Goal: Transaction & Acquisition: Purchase product/service

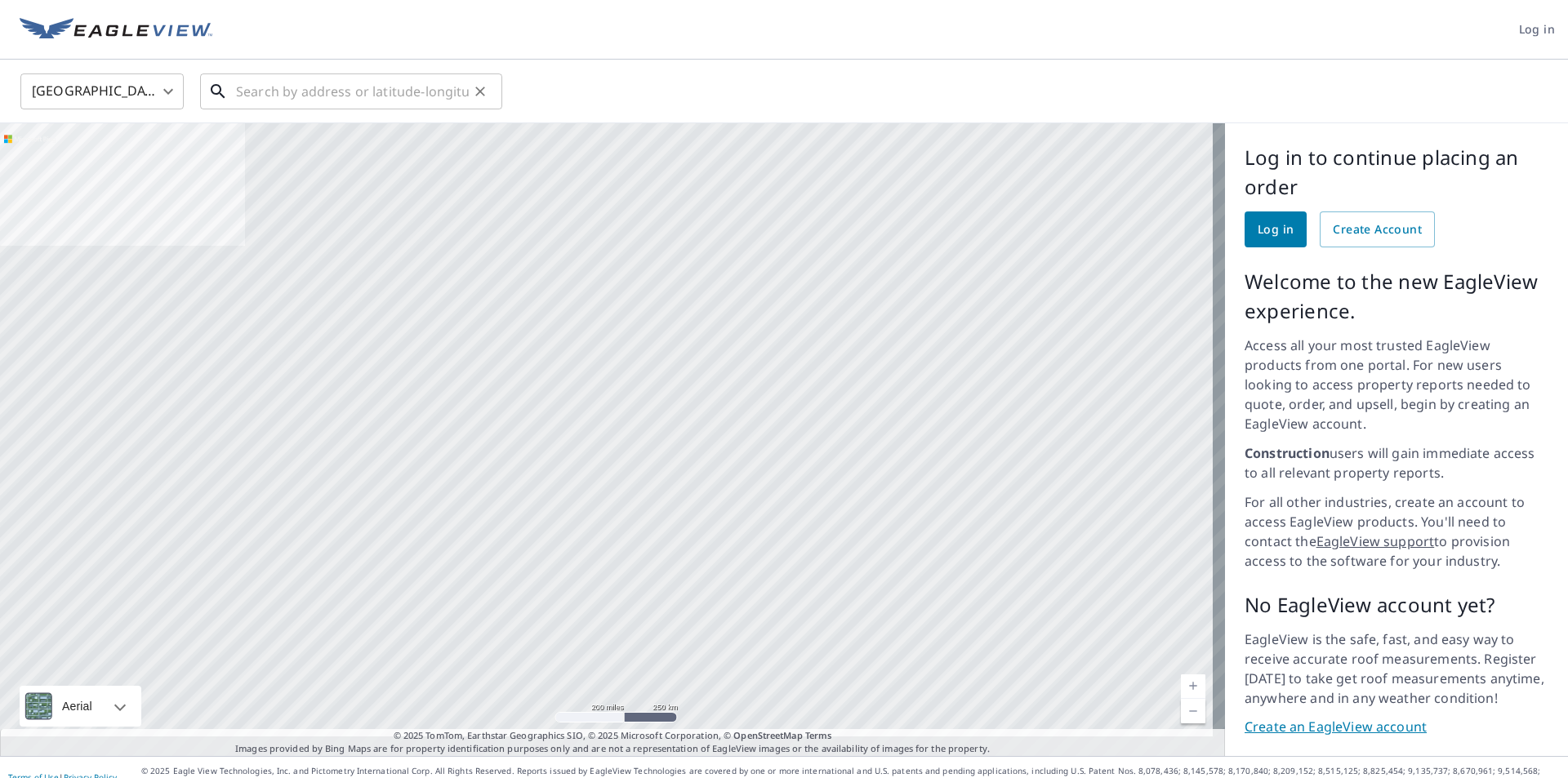
click at [275, 86] on input "text" at bounding box center [352, 92] width 233 height 45
click at [1258, 225] on span "Log in" at bounding box center [1275, 229] width 36 height 20
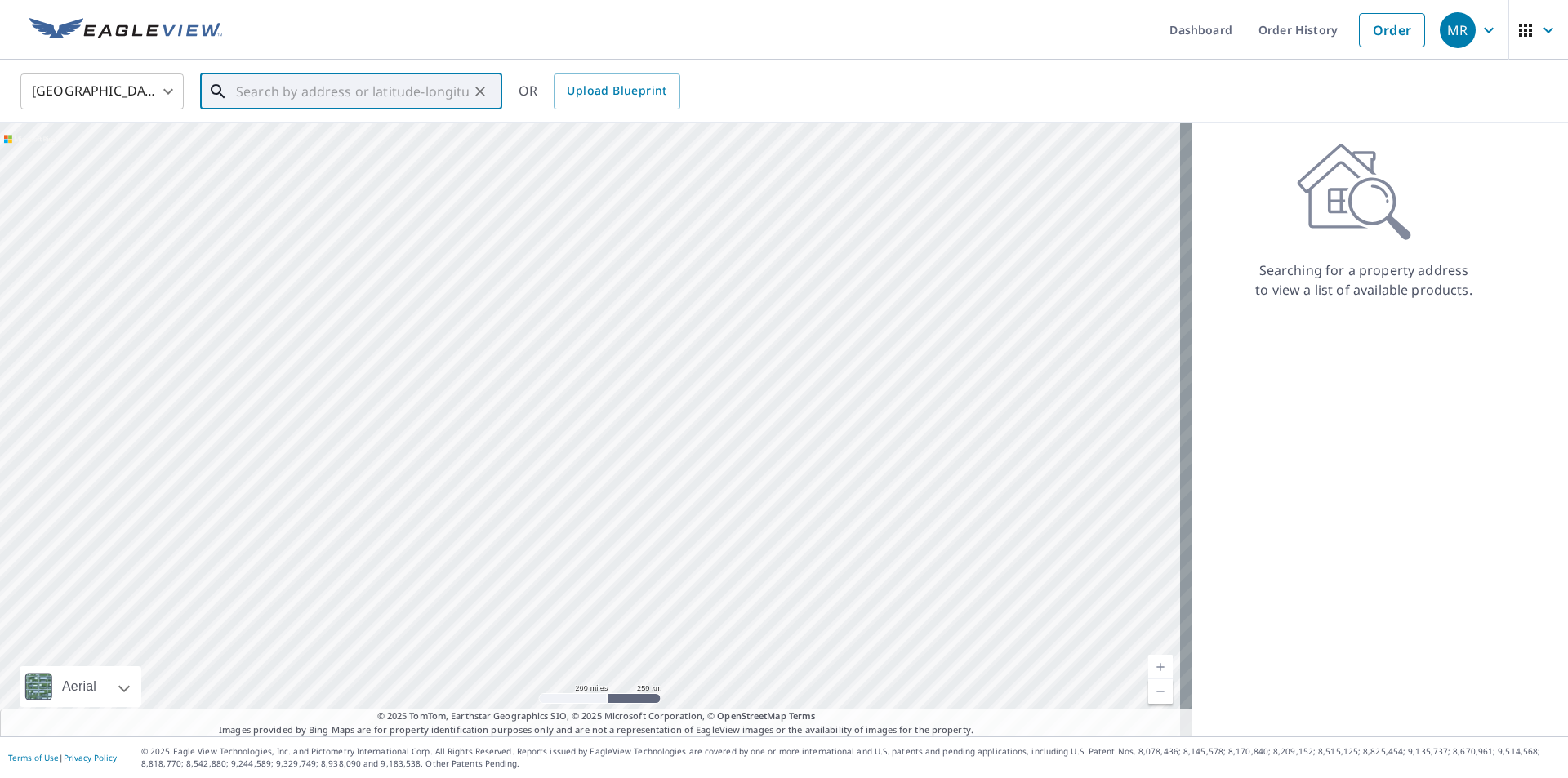
click at [282, 93] on input "text" at bounding box center [352, 92] width 233 height 45
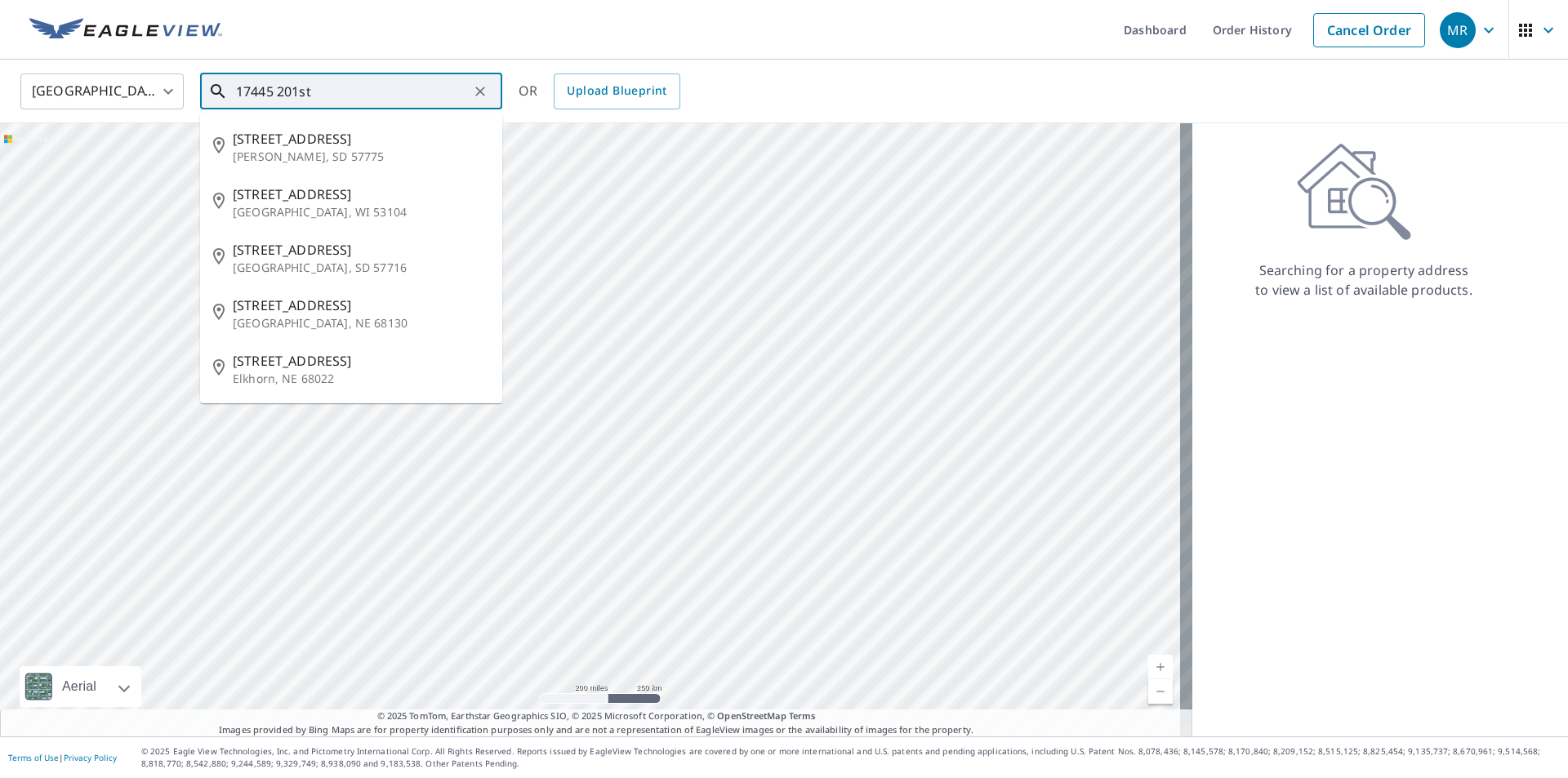
click at [258, 90] on input "17445 201st" at bounding box center [352, 92] width 233 height 45
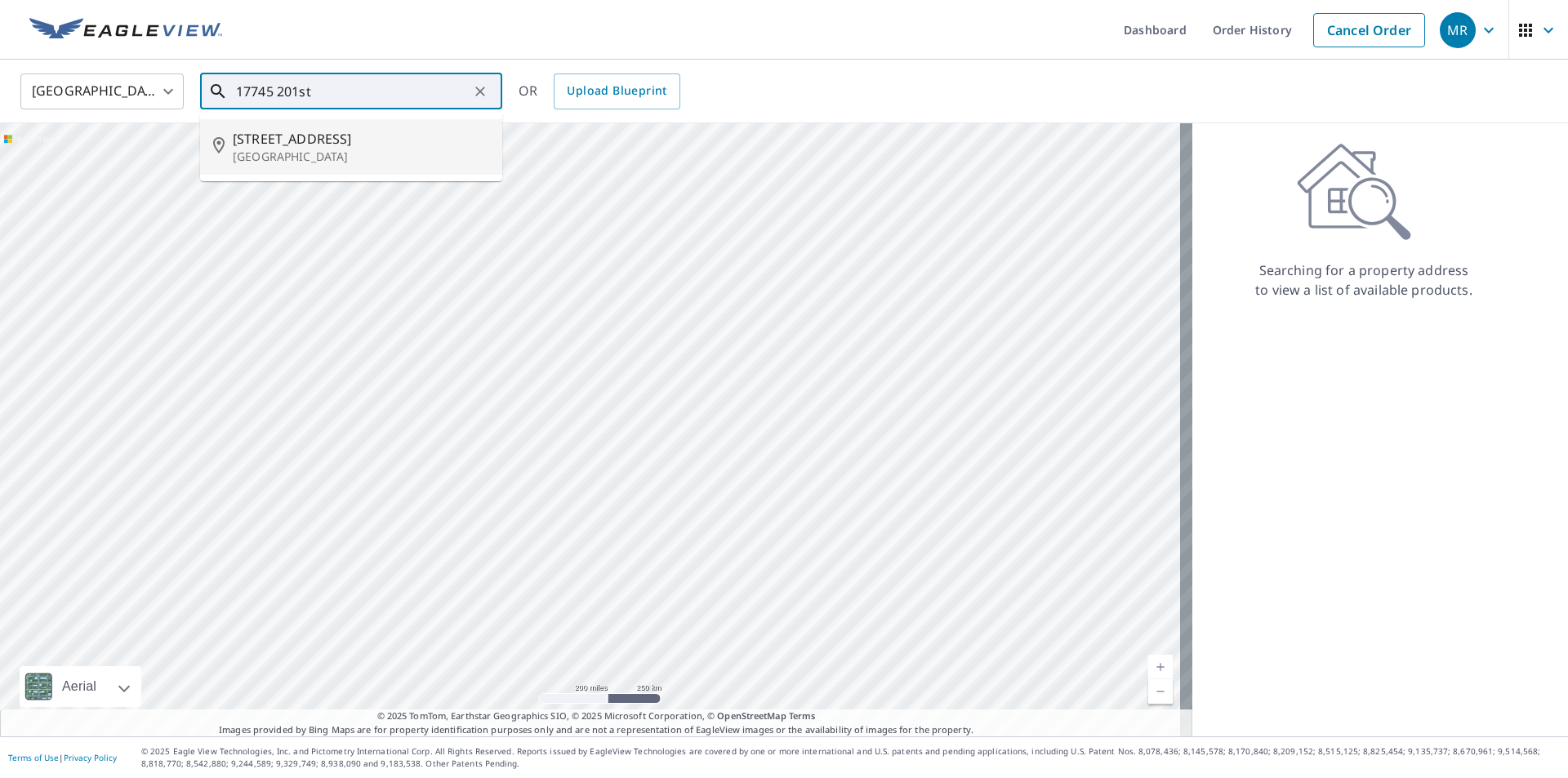
click at [344, 153] on p "[GEOGRAPHIC_DATA]" at bounding box center [361, 156] width 256 height 17
type input "[STREET_ADDRESS]"
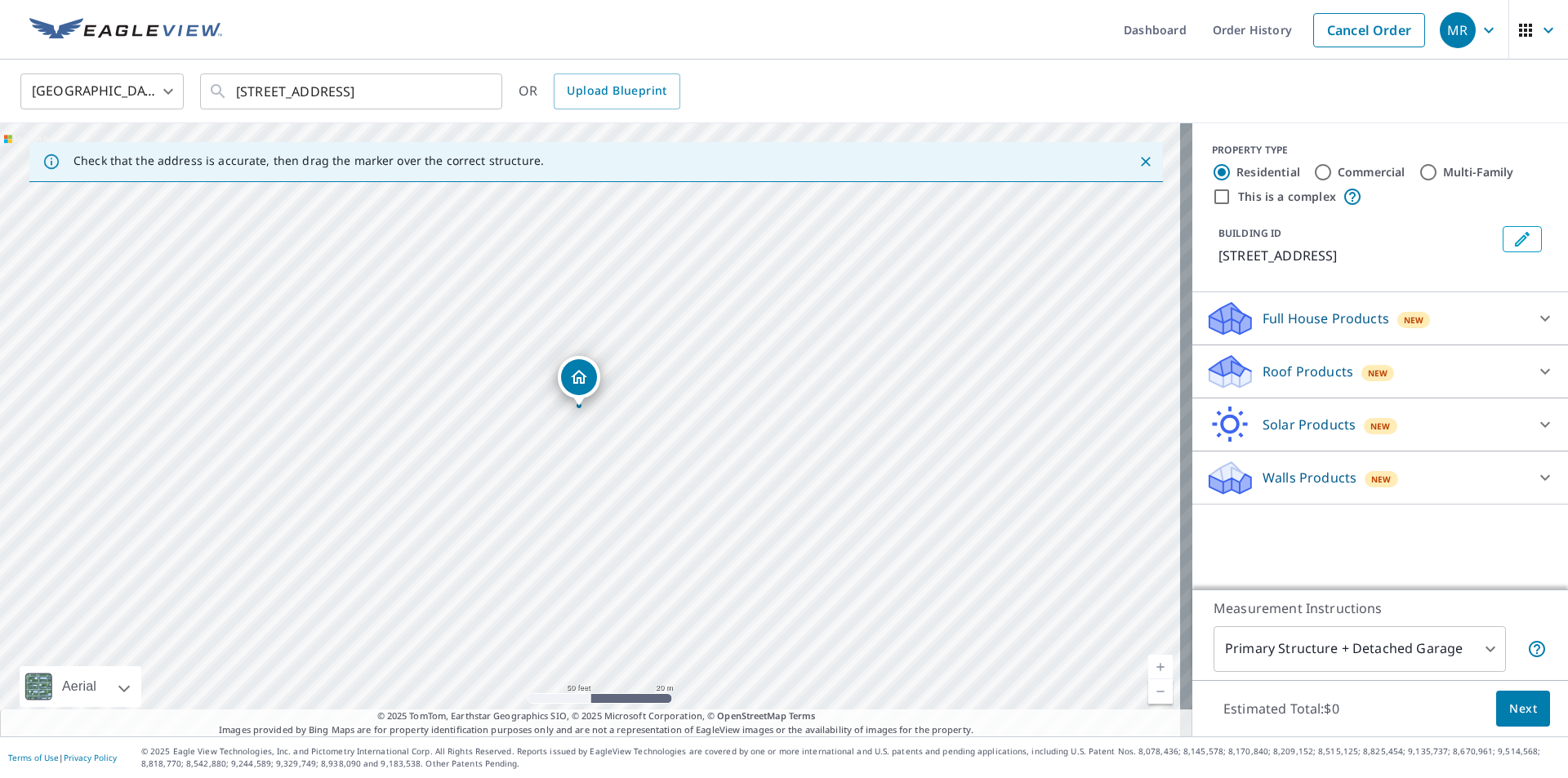
drag, startPoint x: 398, startPoint y: 485, endPoint x: 910, endPoint y: 420, distance: 516.1
click at [910, 420] on div "[STREET_ADDRESS]" at bounding box center [596, 429] width 1192 height 613
drag, startPoint x: 699, startPoint y: 437, endPoint x: 747, endPoint y: 461, distance: 53.7
click at [747, 461] on div "[STREET_ADDRESS]" at bounding box center [596, 429] width 1192 height 613
drag, startPoint x: 718, startPoint y: 431, endPoint x: 733, endPoint y: 428, distance: 15.3
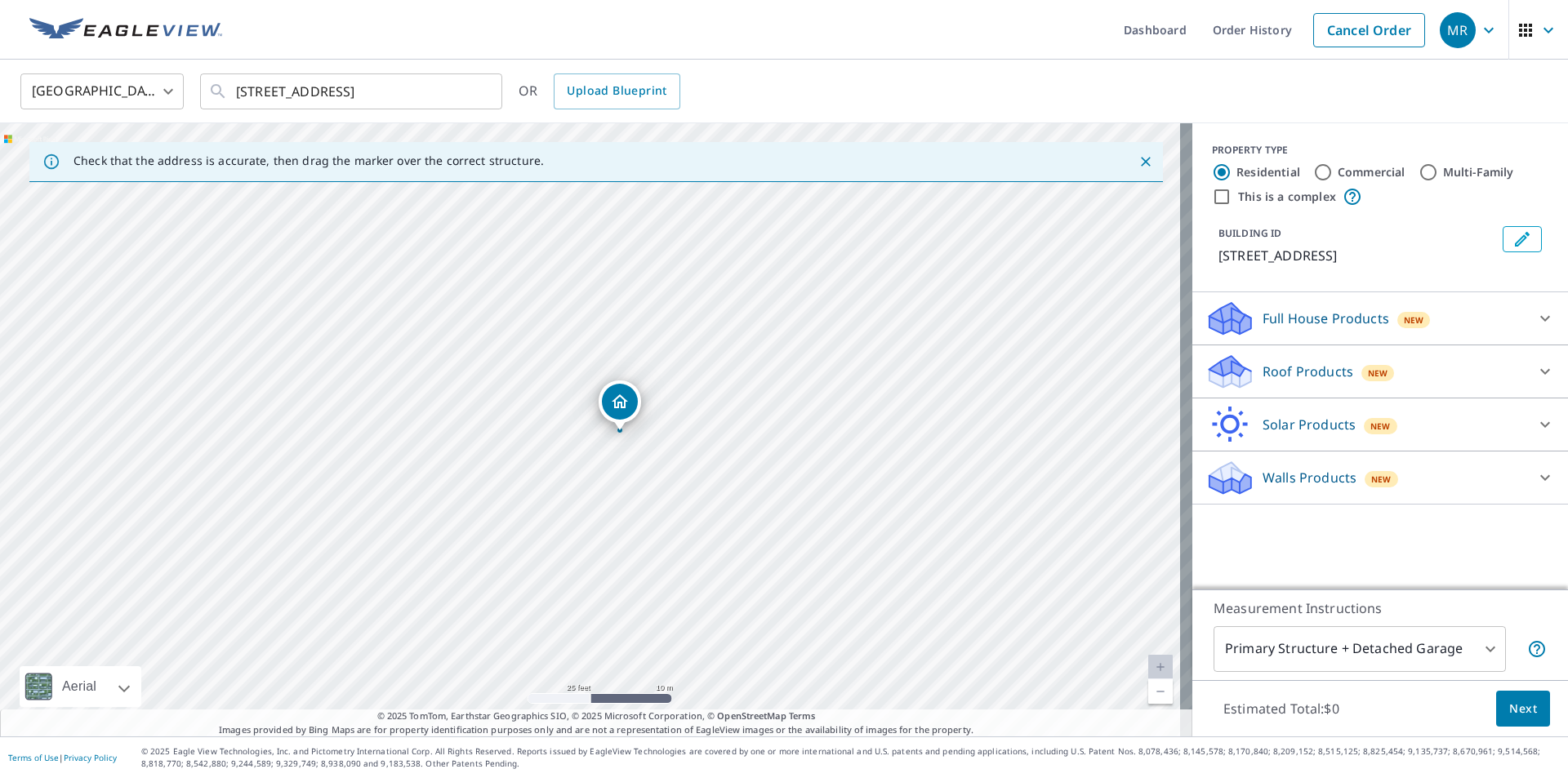
click at [733, 428] on div "[STREET_ADDRESS]" at bounding box center [596, 429] width 1192 height 613
click at [1286, 370] on p "Roof Products" at bounding box center [1308, 372] width 91 height 19
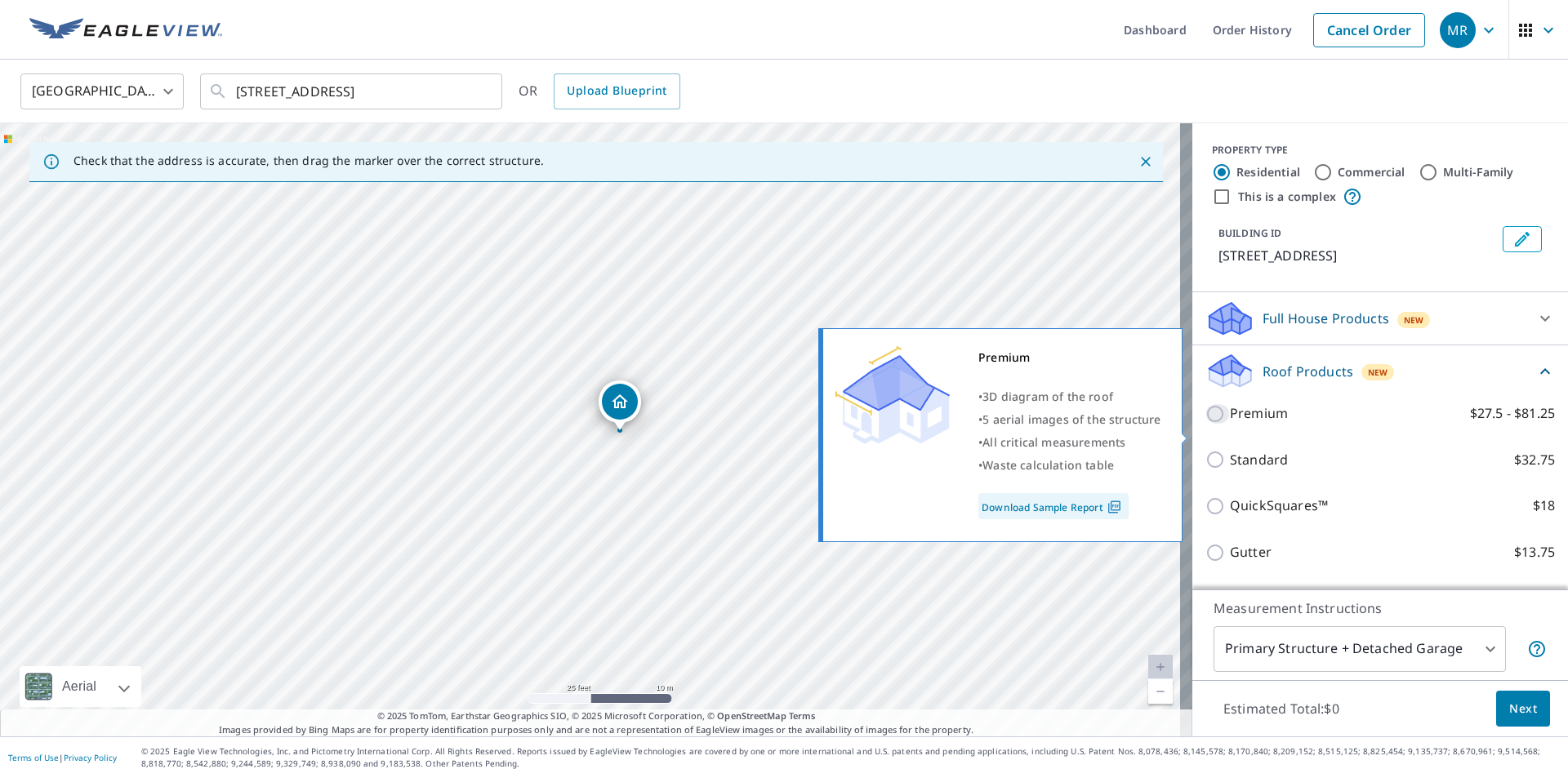
click at [1205, 424] on input "Premium $27.5 - $81.25" at bounding box center [1217, 414] width 24 height 19
checkbox input "true"
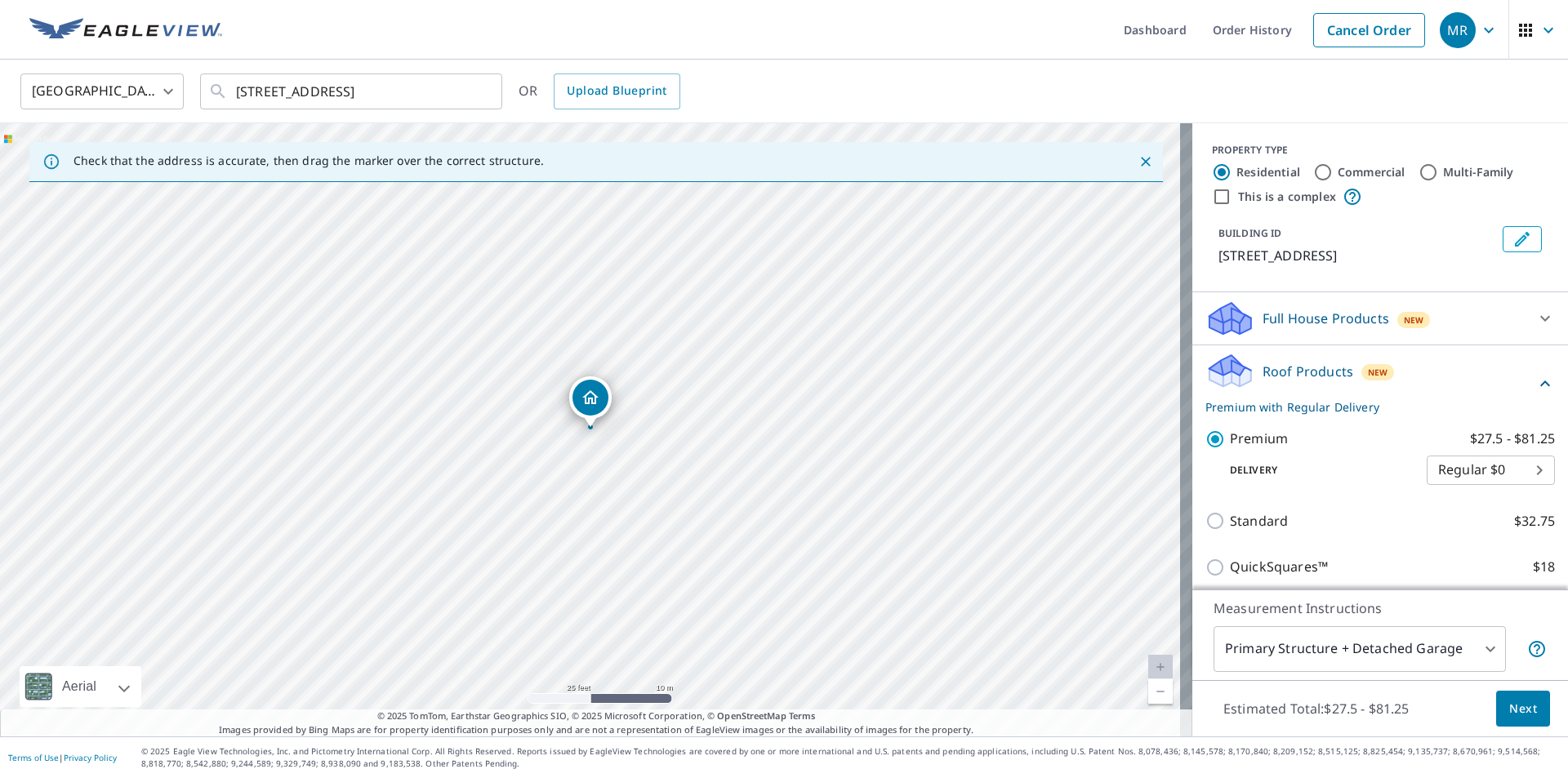
click at [1518, 702] on span "Next" at bounding box center [1524, 709] width 28 height 20
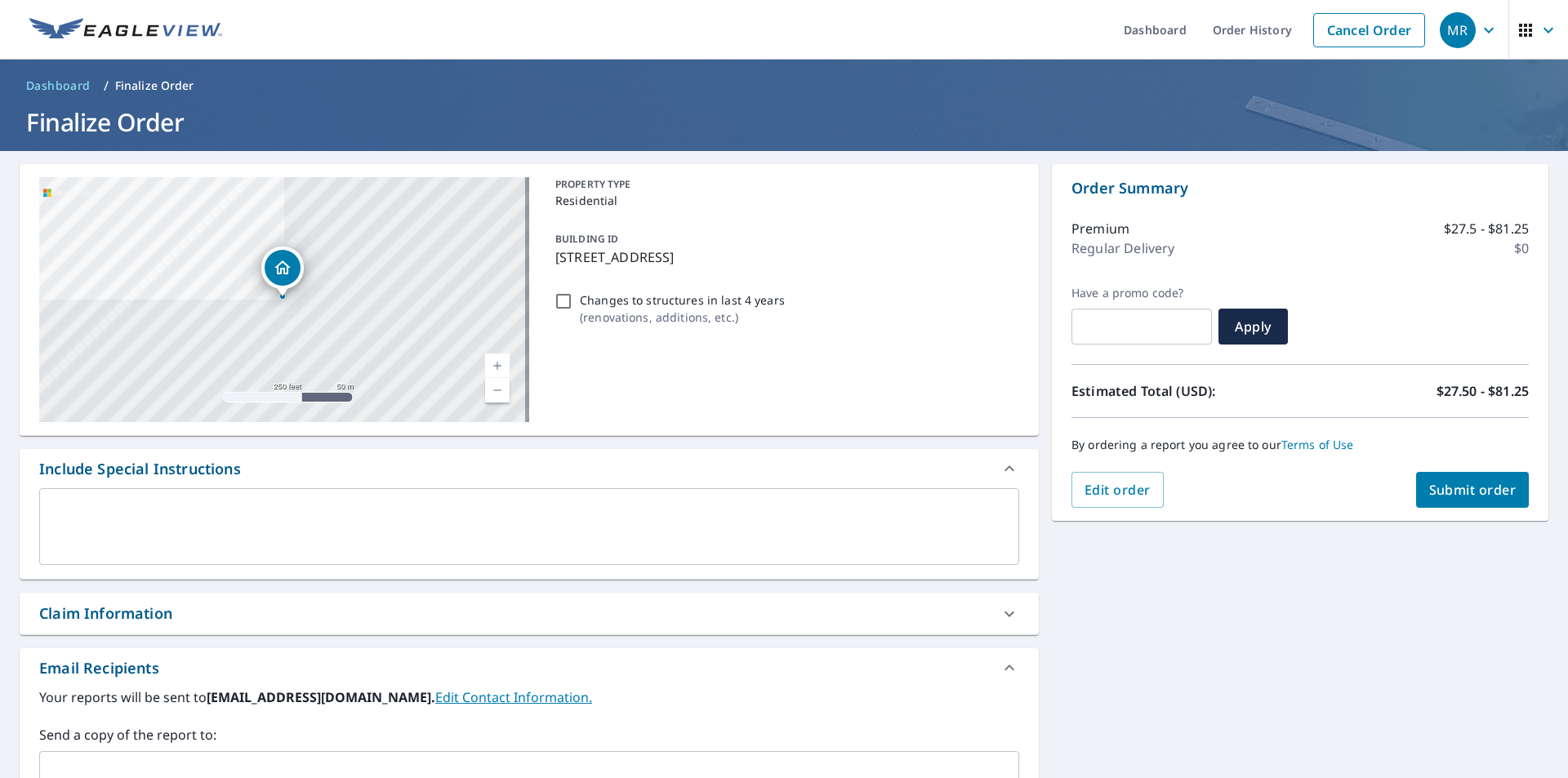
click at [1458, 490] on span "Submit order" at bounding box center [1473, 490] width 87 height 18
